Goal: Check status: Check status

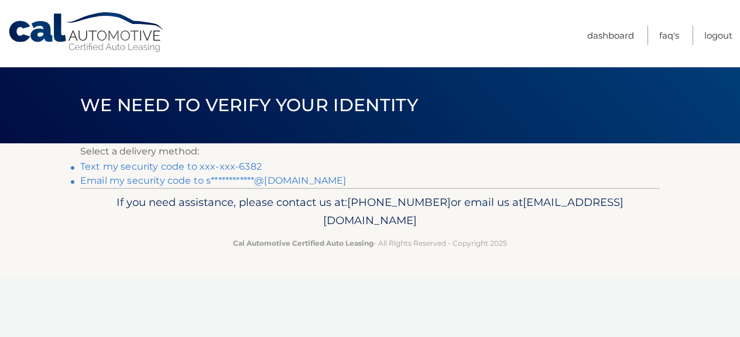
click at [228, 167] on link "Text my security code to xxx-xxx-6382" at bounding box center [170, 166] width 181 height 11
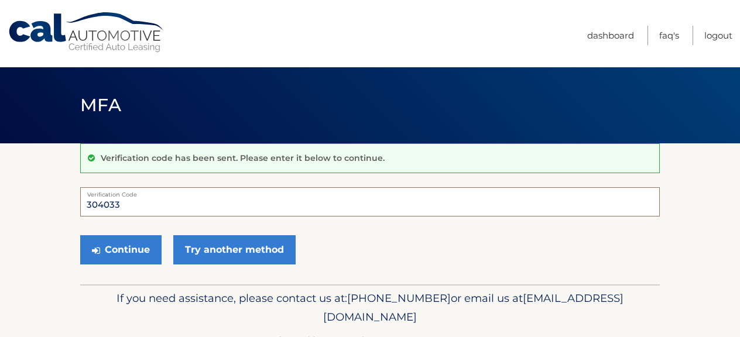
type input "304033"
click at [121, 249] on button "Continue" at bounding box center [120, 249] width 81 height 29
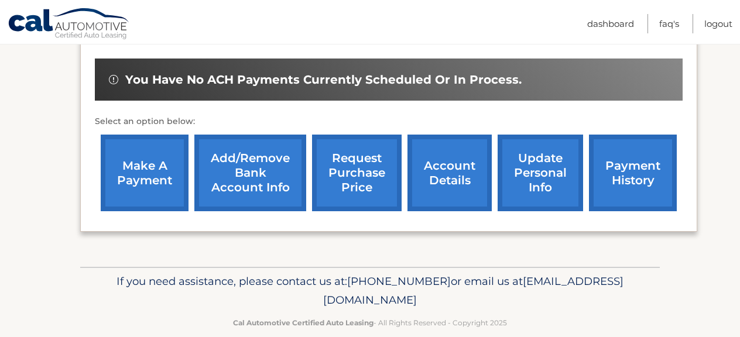
scroll to position [369, 0]
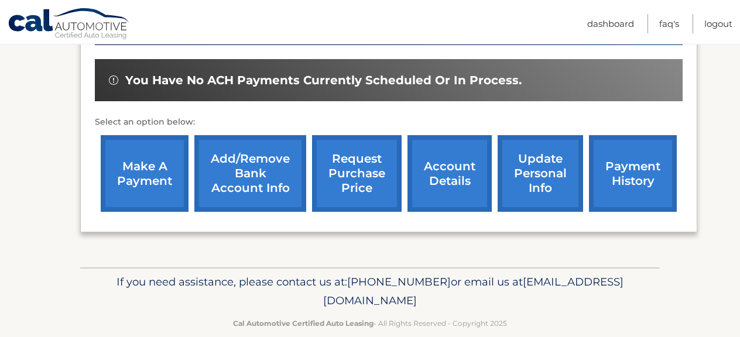
click at [449, 159] on link "account details" at bounding box center [449, 173] width 84 height 77
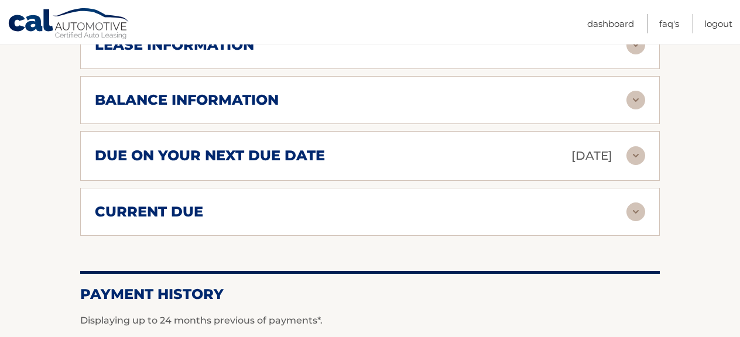
scroll to position [719, 0]
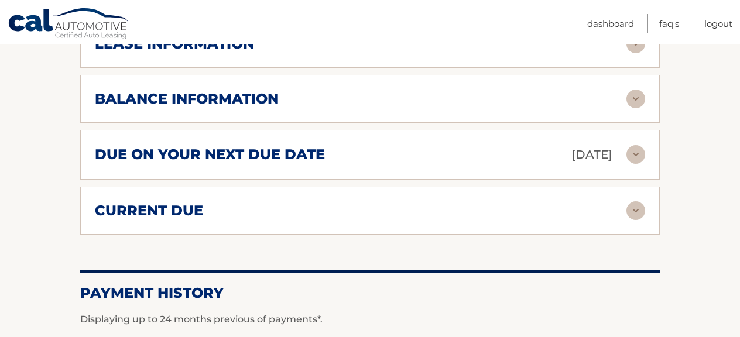
click at [638, 209] on img at bounding box center [635, 210] width 19 height 19
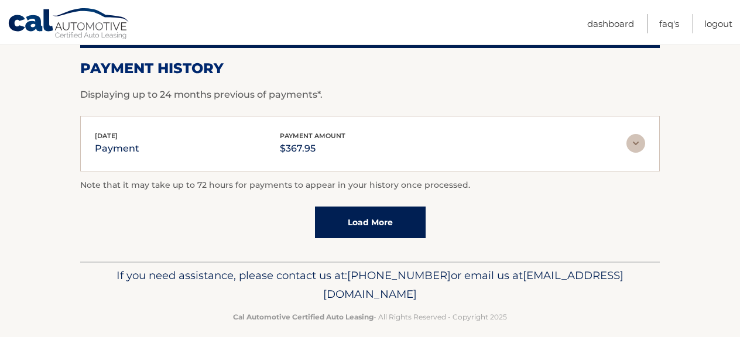
scroll to position [1035, 0]
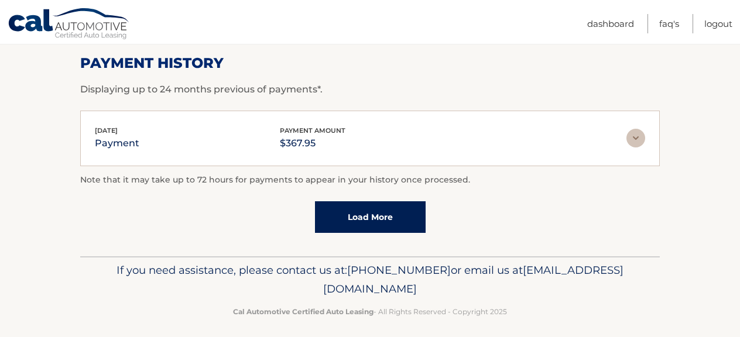
click at [410, 214] on link "Load More" at bounding box center [370, 217] width 111 height 32
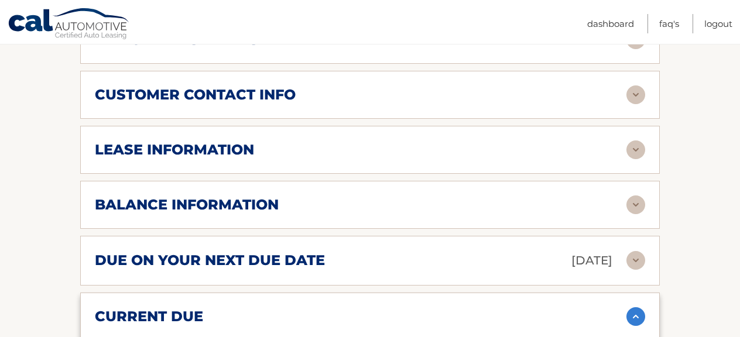
scroll to position [622, 0]
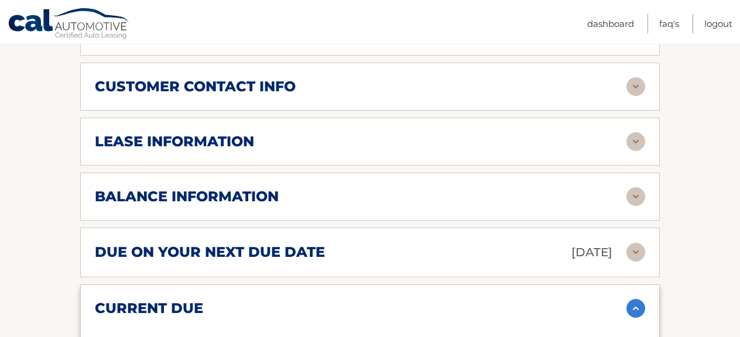
click at [229, 133] on h2 "lease information" at bounding box center [174, 142] width 159 height 18
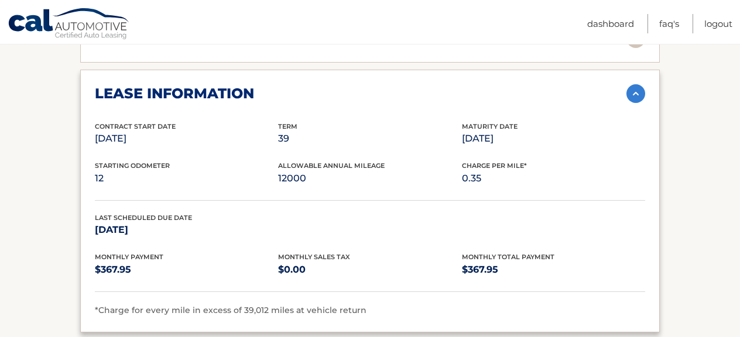
scroll to position [670, 0]
click at [295, 173] on p "12000" at bounding box center [369, 178] width 183 height 16
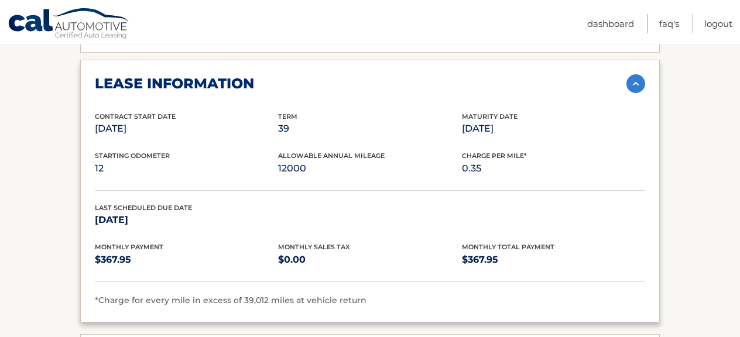
scroll to position [679, 0]
click at [473, 128] on p "Feb 28, 2027" at bounding box center [553, 129] width 183 height 16
drag, startPoint x: 541, startPoint y: 124, endPoint x: 386, endPoint y: 109, distance: 155.3
click at [374, 114] on div "Contract Start Date Nov 28, 2023 Term 39 Maturity Date Feb 28, 2027" at bounding box center [370, 131] width 550 height 40
click at [405, 99] on div "lease information Contract Start Date Nov 28, 2023 Term 39 Maturity Date Feb 28…" at bounding box center [369, 191] width 579 height 263
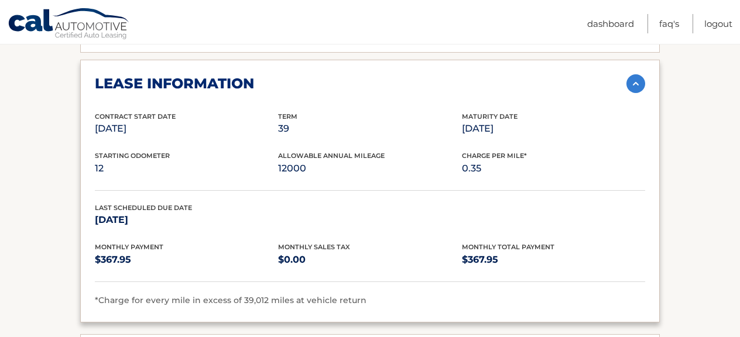
click at [283, 127] on p "39" at bounding box center [369, 129] width 183 height 16
click at [150, 122] on p "Nov 28, 2023" at bounding box center [186, 129] width 183 height 16
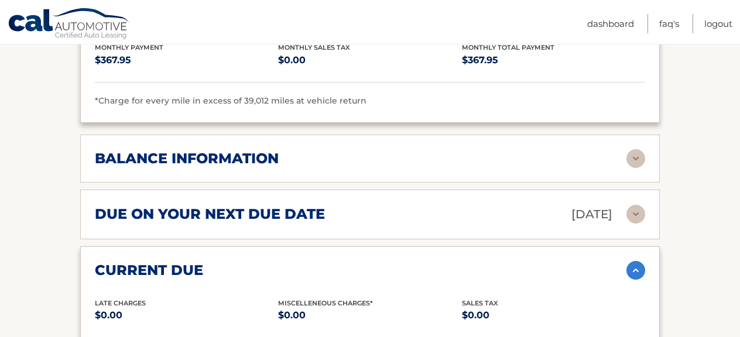
scroll to position [880, 0]
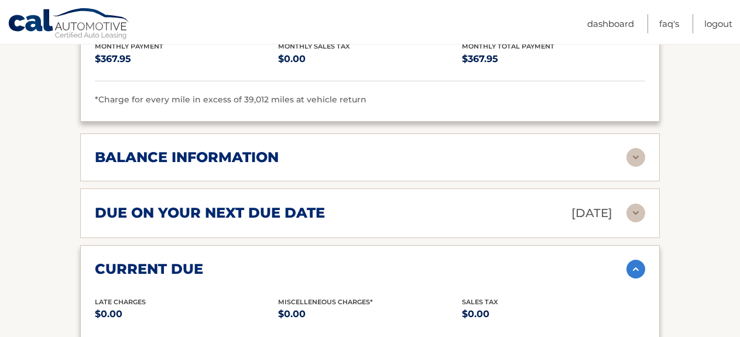
click at [632, 150] on img at bounding box center [635, 157] width 19 height 19
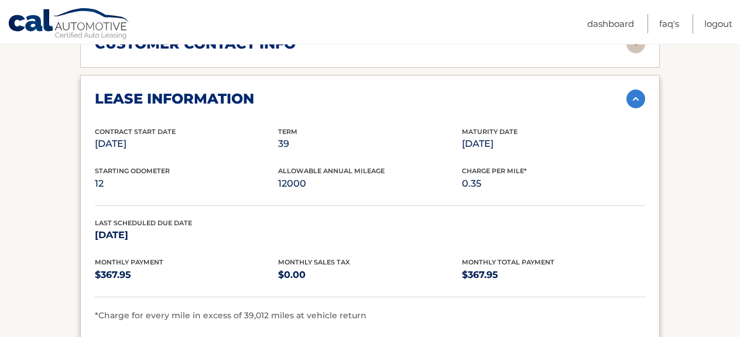
scroll to position [661, 0]
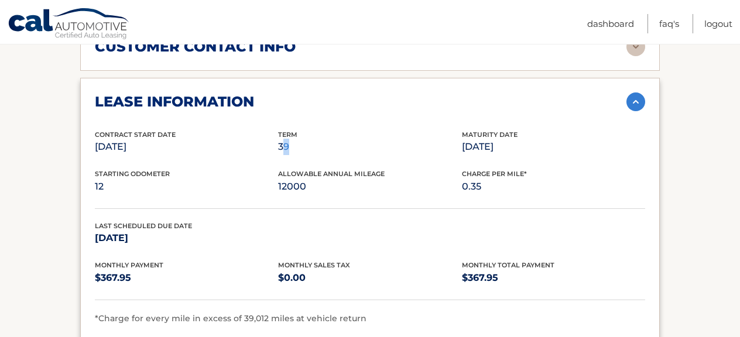
drag, startPoint x: 281, startPoint y: 143, endPoint x: 300, endPoint y: 142, distance: 18.8
click at [300, 142] on p "39" at bounding box center [369, 147] width 183 height 16
click at [273, 144] on p "Nov 28, 2023" at bounding box center [186, 147] width 183 height 16
click at [423, 149] on p "39" at bounding box center [369, 147] width 183 height 16
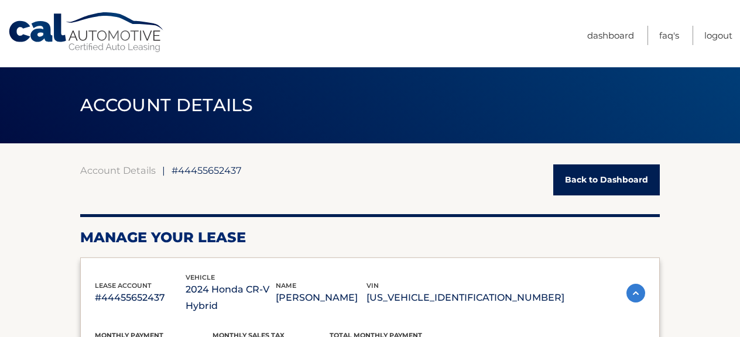
scroll to position [0, 0]
